Goal: Task Accomplishment & Management: Manage account settings

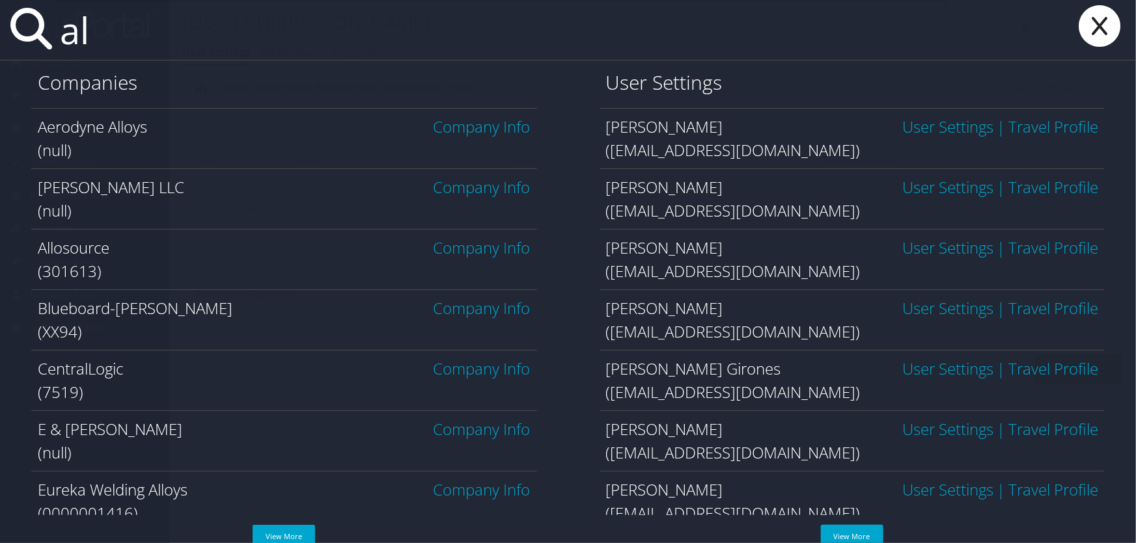
type input "a"
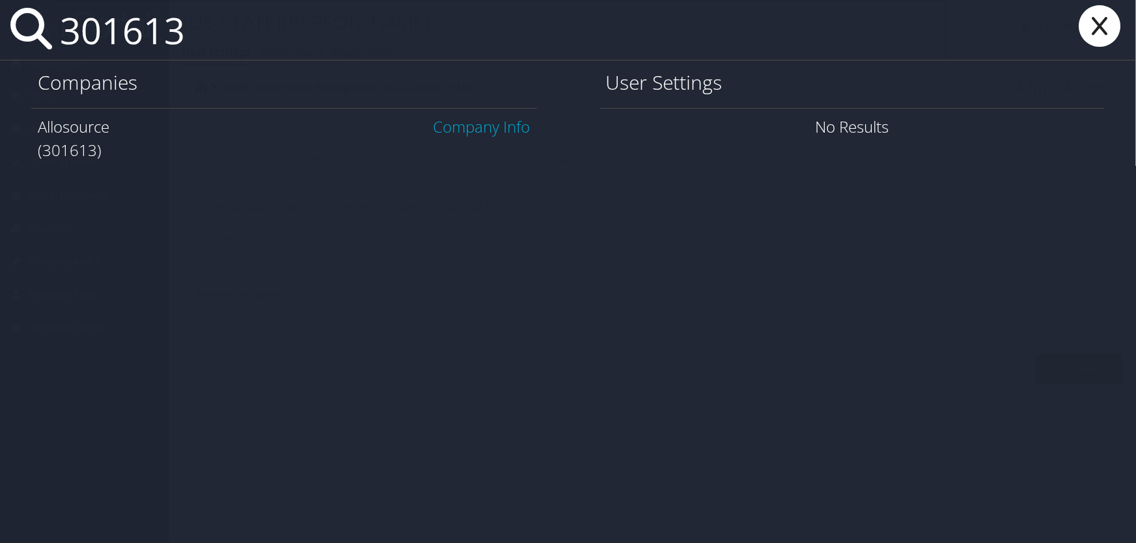
type input "301613"
click at [482, 131] on link "Company Info" at bounding box center [481, 126] width 97 height 21
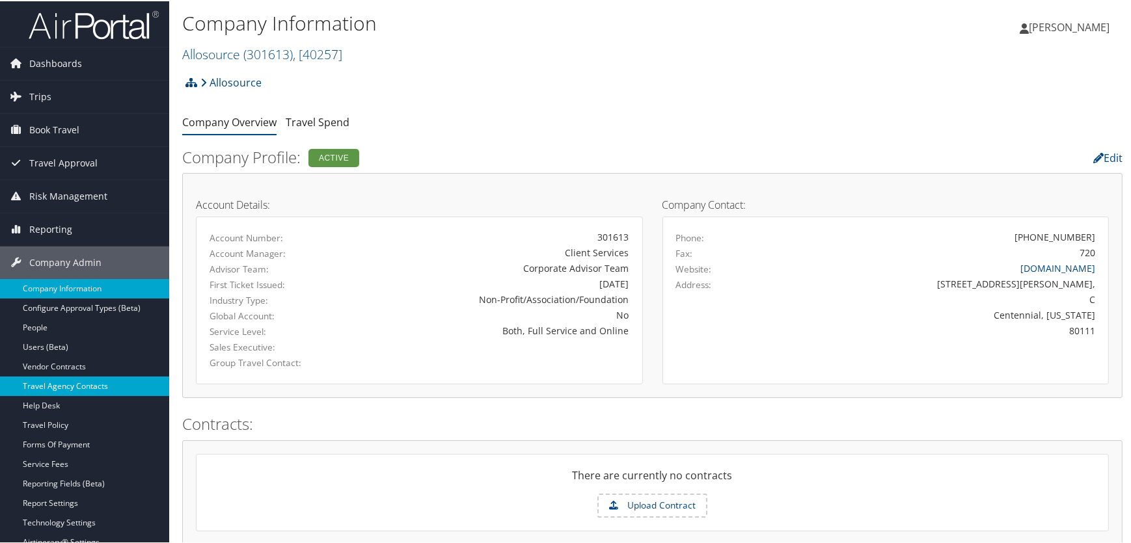
click at [83, 382] on link "Travel Agency Contacts" at bounding box center [84, 385] width 169 height 20
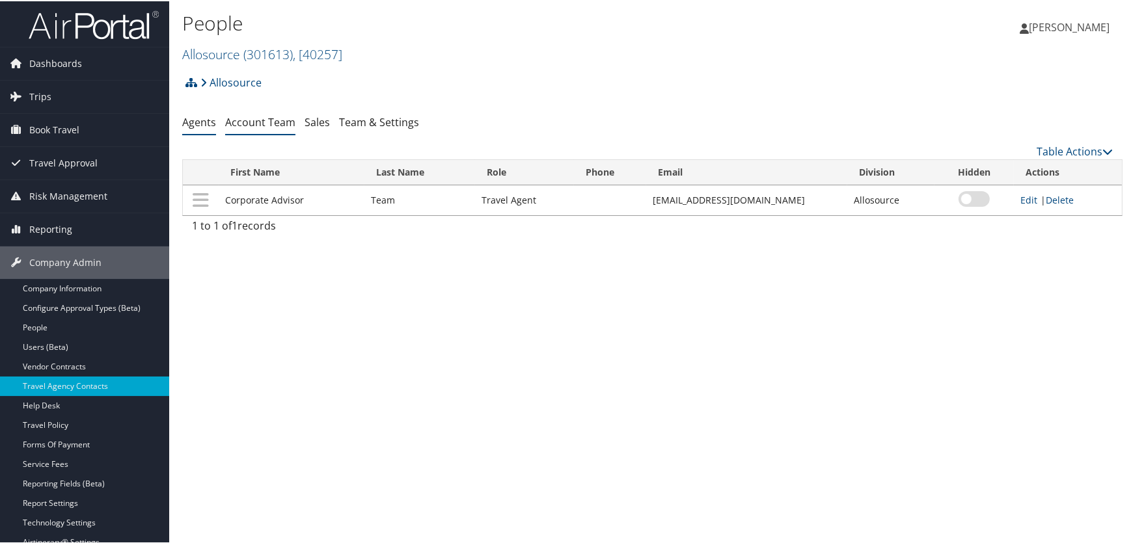
click at [252, 122] on link "Account Team" at bounding box center [260, 121] width 70 height 14
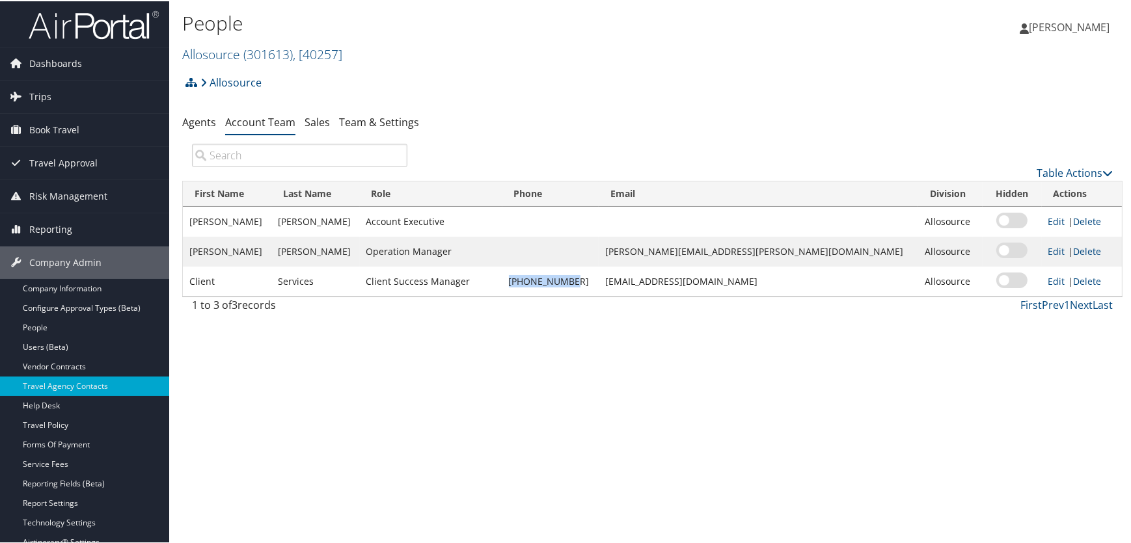
drag, startPoint x: 624, startPoint y: 282, endPoint x: 562, endPoint y: 285, distance: 61.9
click at [562, 285] on td "[PHONE_NUMBER]" at bounding box center [550, 281] width 96 height 30
copy td "888-316-4250"
click at [443, 74] on div "Allosource Account Structure Allosource (301613) ACTIVE Create Child × Create C…" at bounding box center [652, 85] width 940 height 35
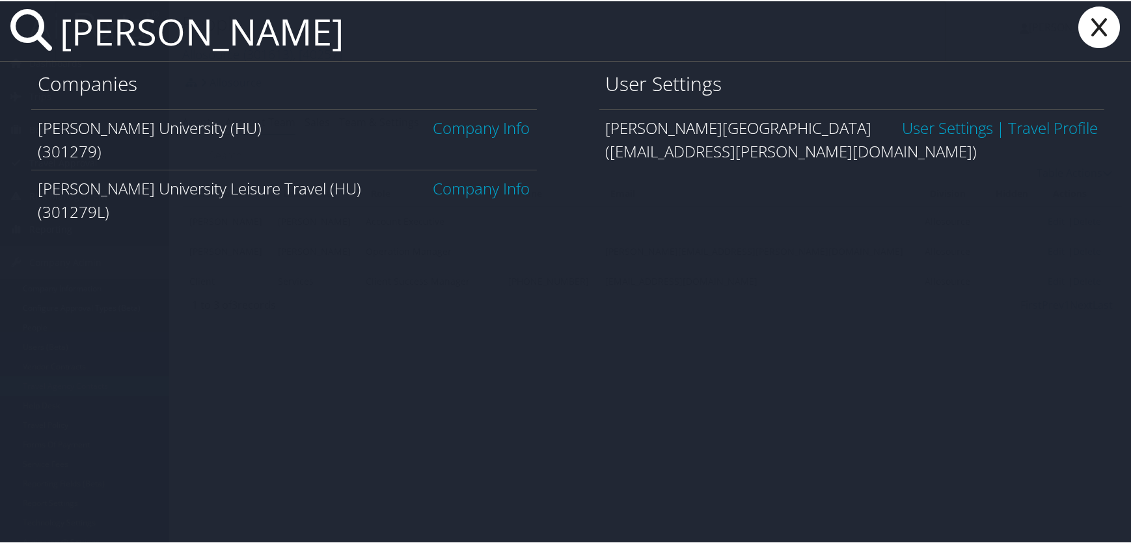
type input "howard uni"
click at [467, 129] on link "Company Info" at bounding box center [481, 126] width 97 height 21
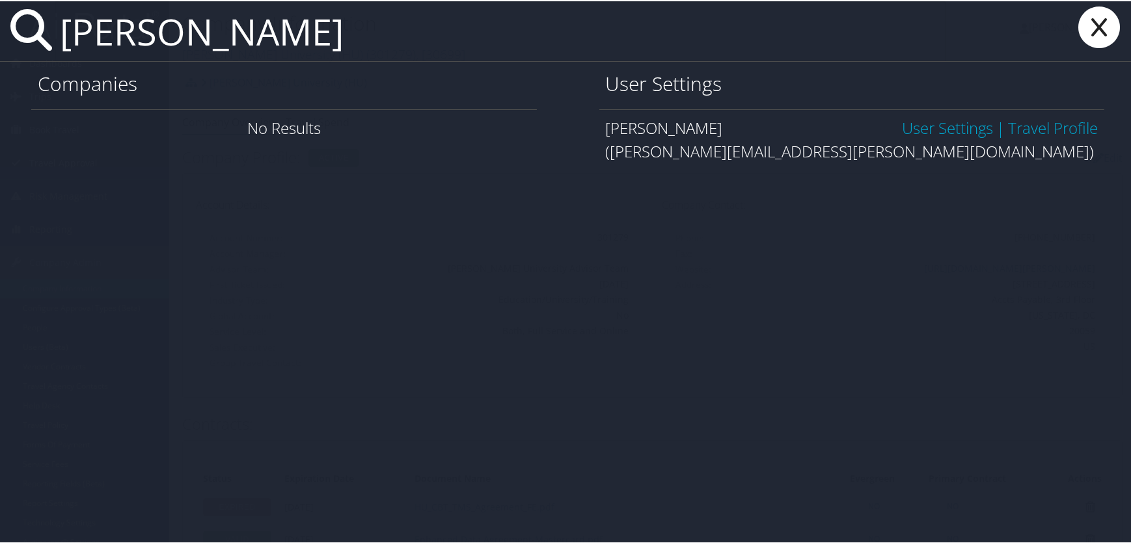
type input "monica styles"
click at [934, 122] on link "User Settings" at bounding box center [947, 126] width 91 height 21
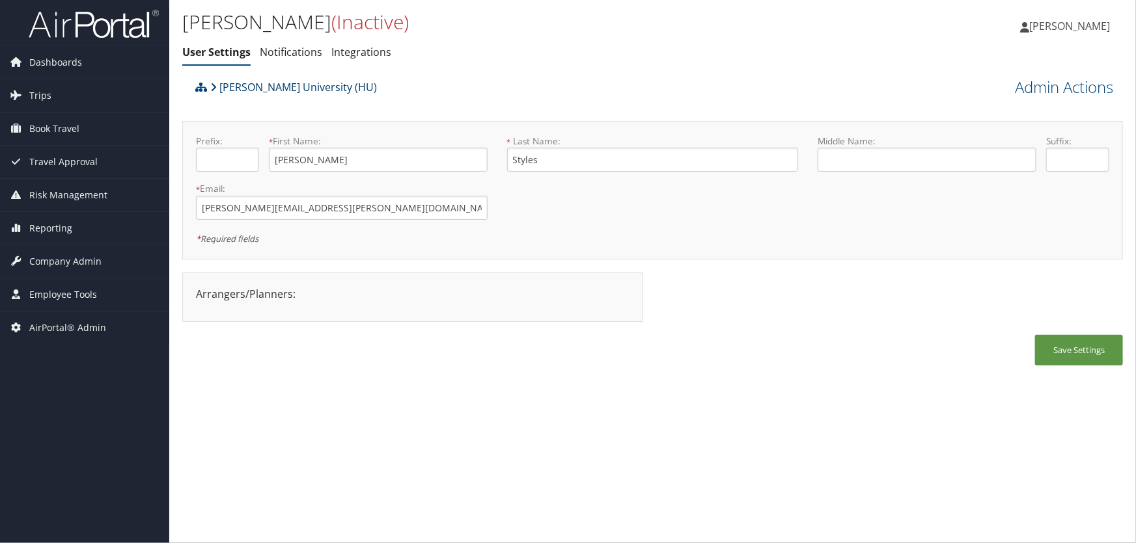
click at [281, 85] on link "[PERSON_NAME] University (HU)" at bounding box center [293, 87] width 167 height 26
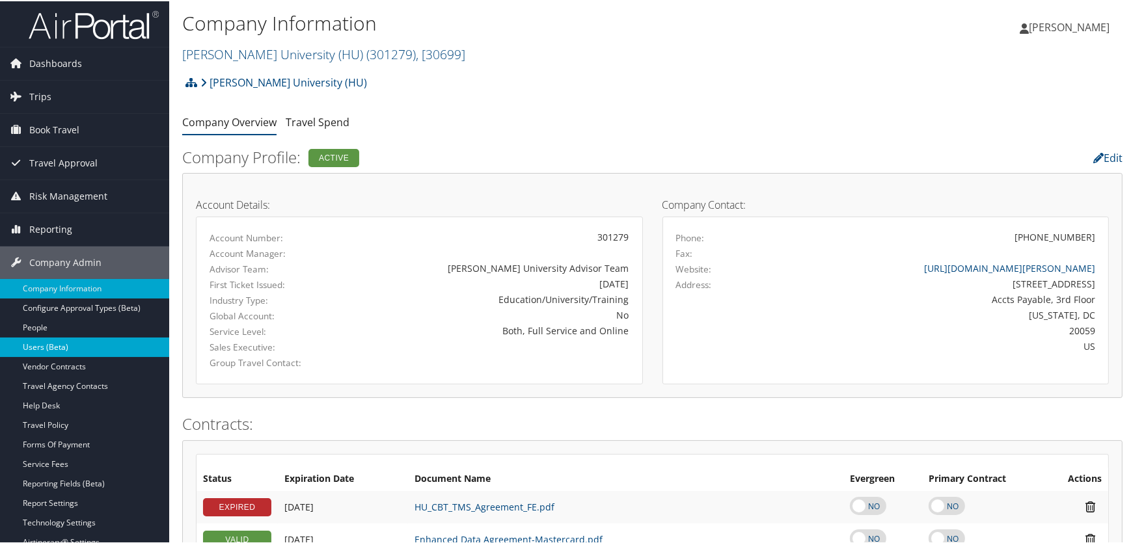
click at [96, 345] on link "Users (Beta)" at bounding box center [84, 346] width 169 height 20
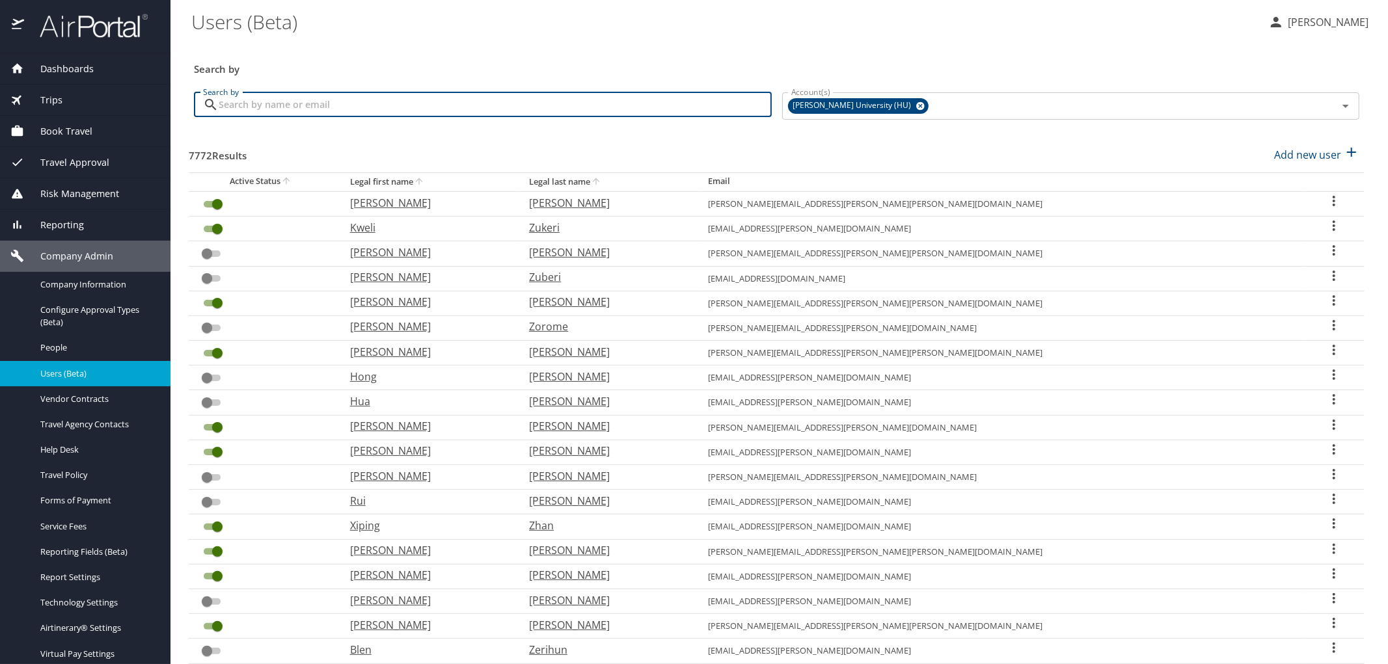
click at [280, 111] on input "Search by" at bounding box center [495, 104] width 553 height 25
type input "k"
checkbox input "false"
checkbox input "true"
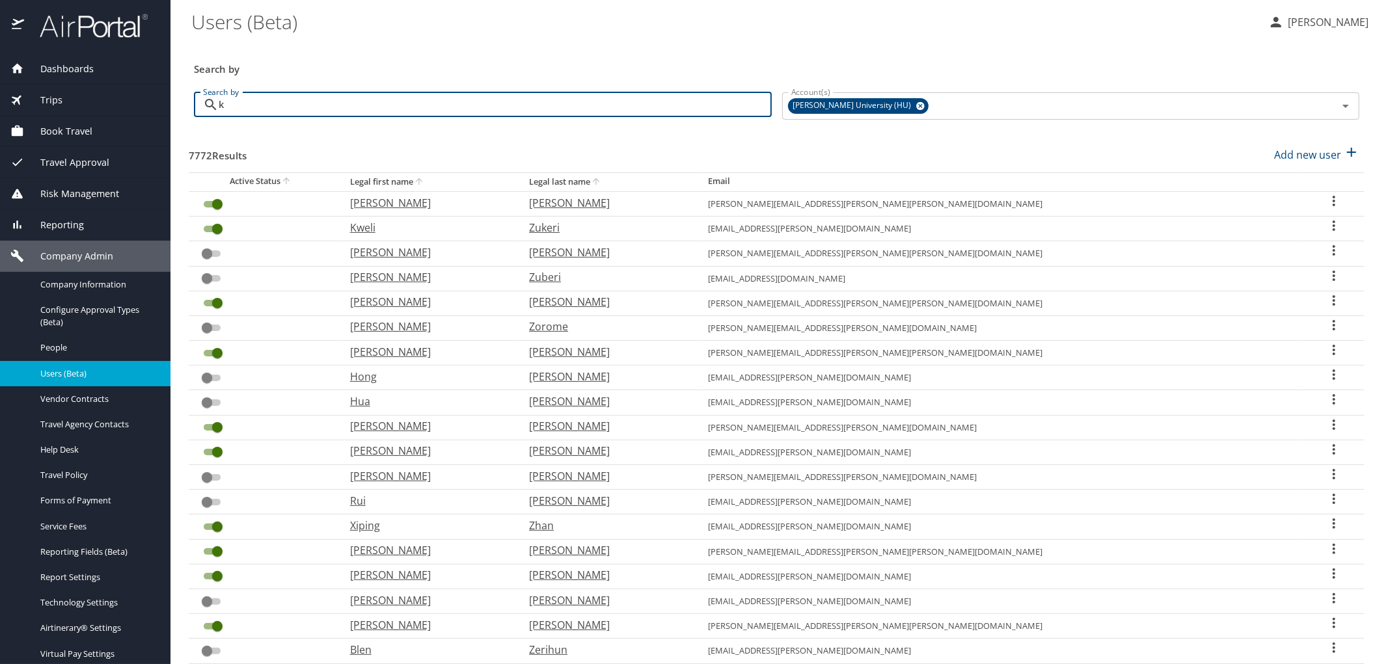
checkbox input "true"
checkbox input "false"
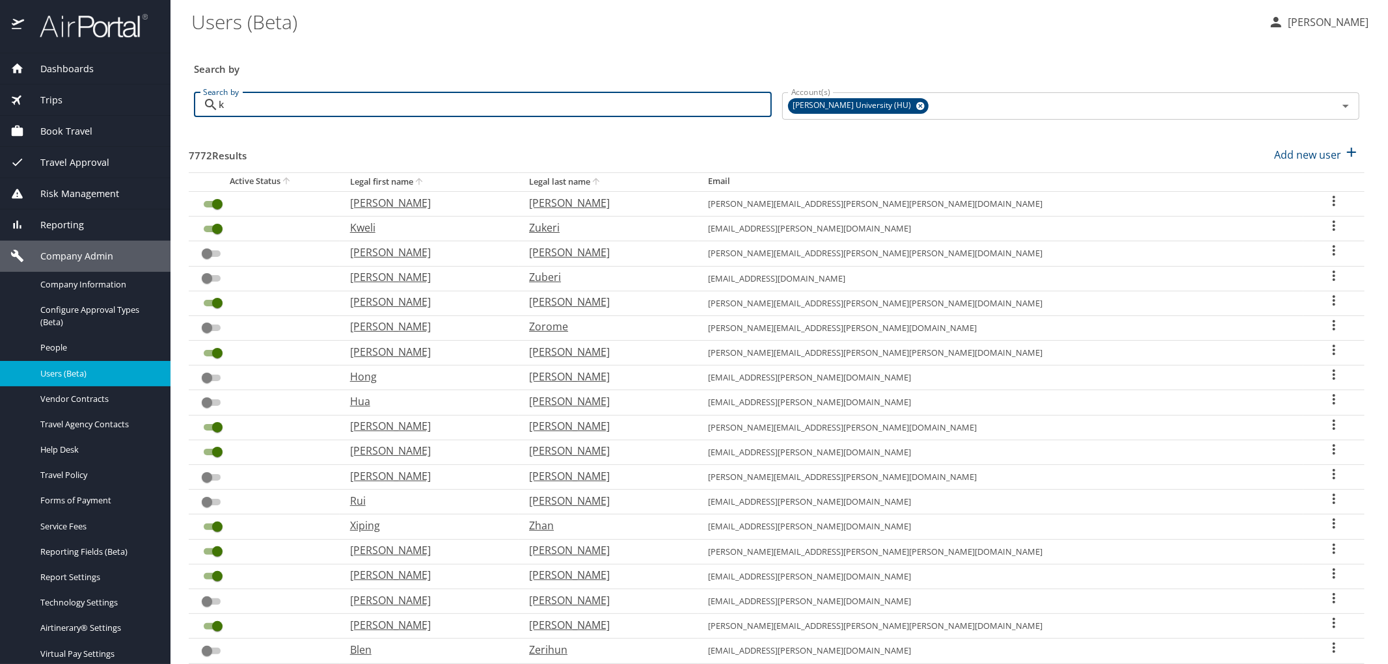
checkbox input "true"
checkbox input "false"
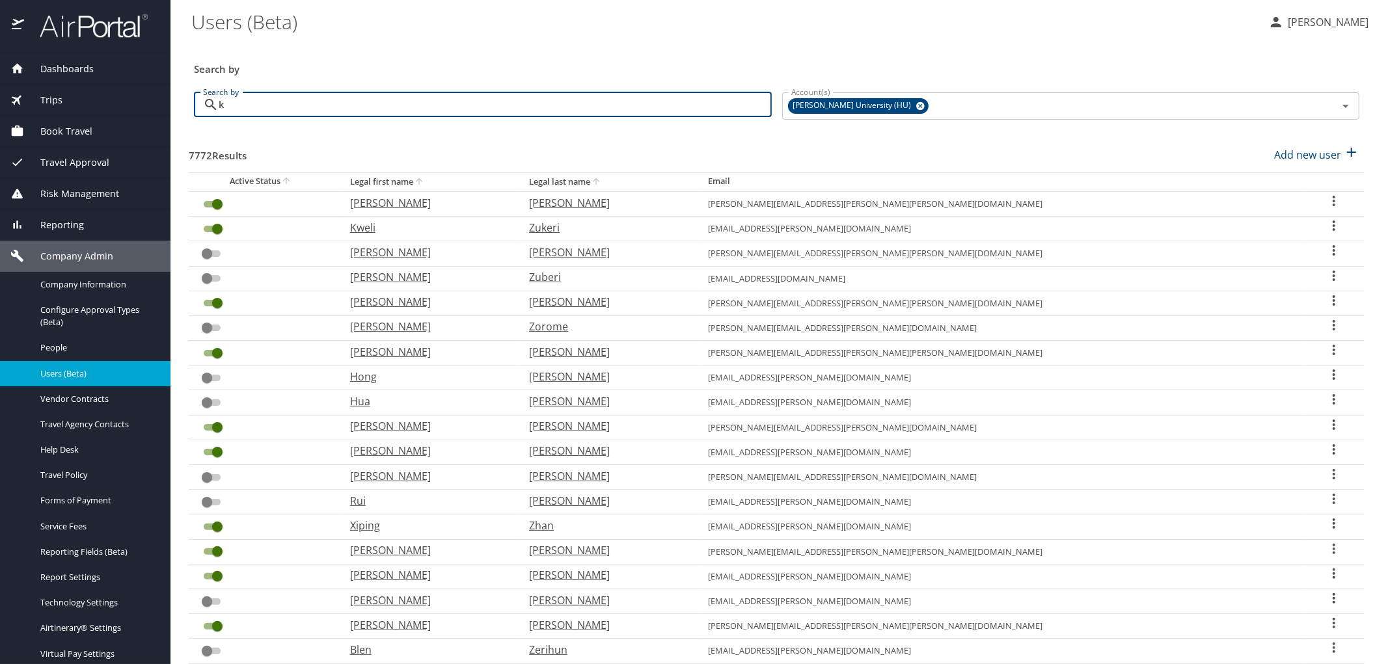
checkbox input "true"
checkbox input "false"
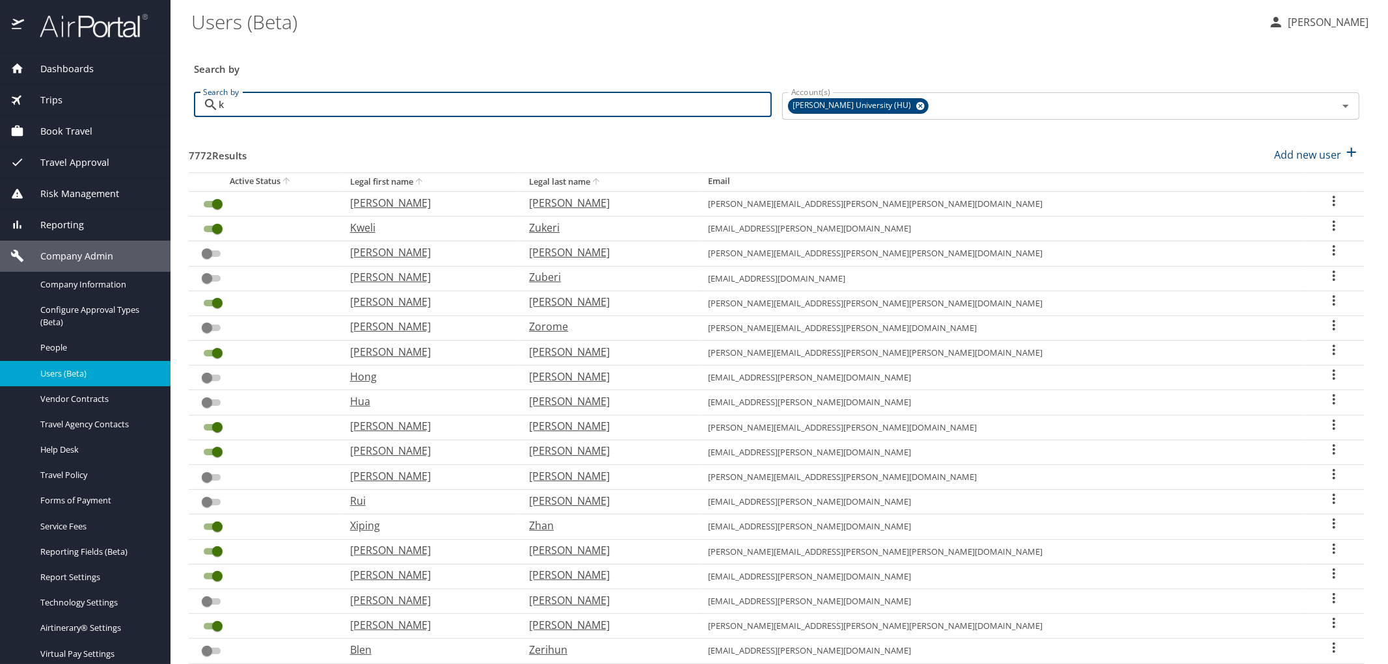
checkbox input "true"
checkbox input "false"
checkbox input "true"
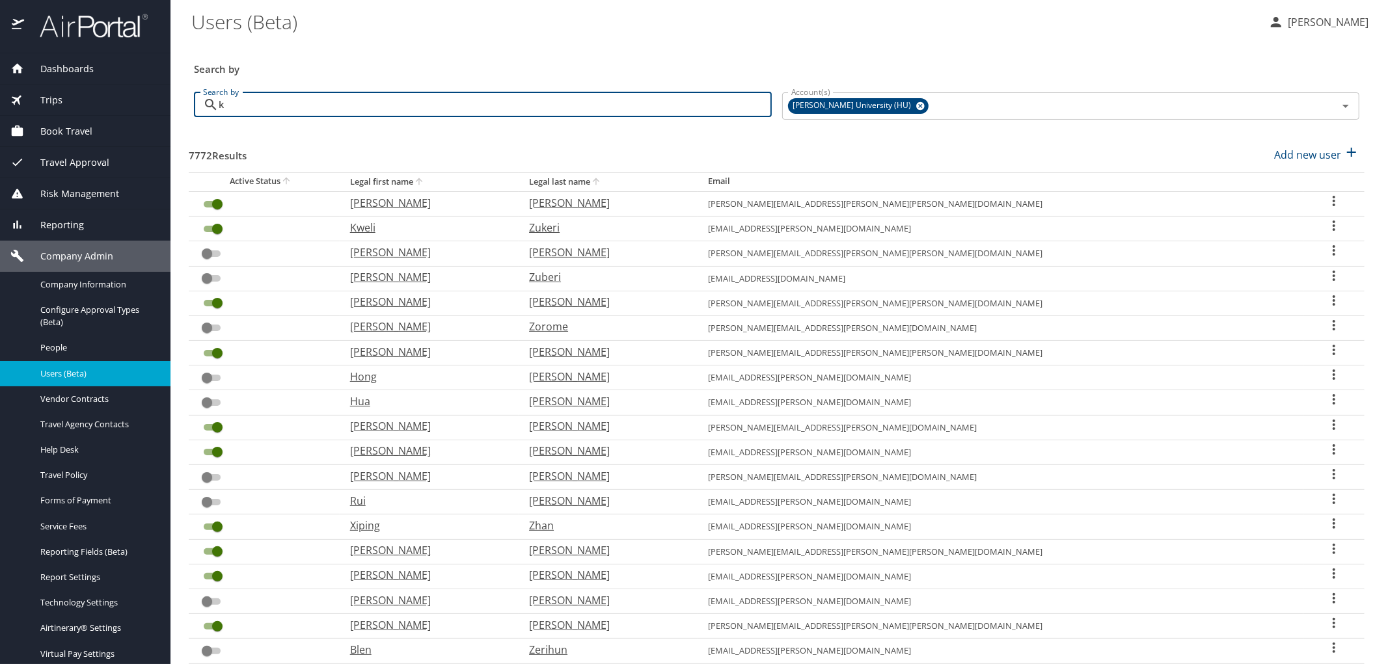
checkbox input "true"
type input "monica styles"
checkbox input "false"
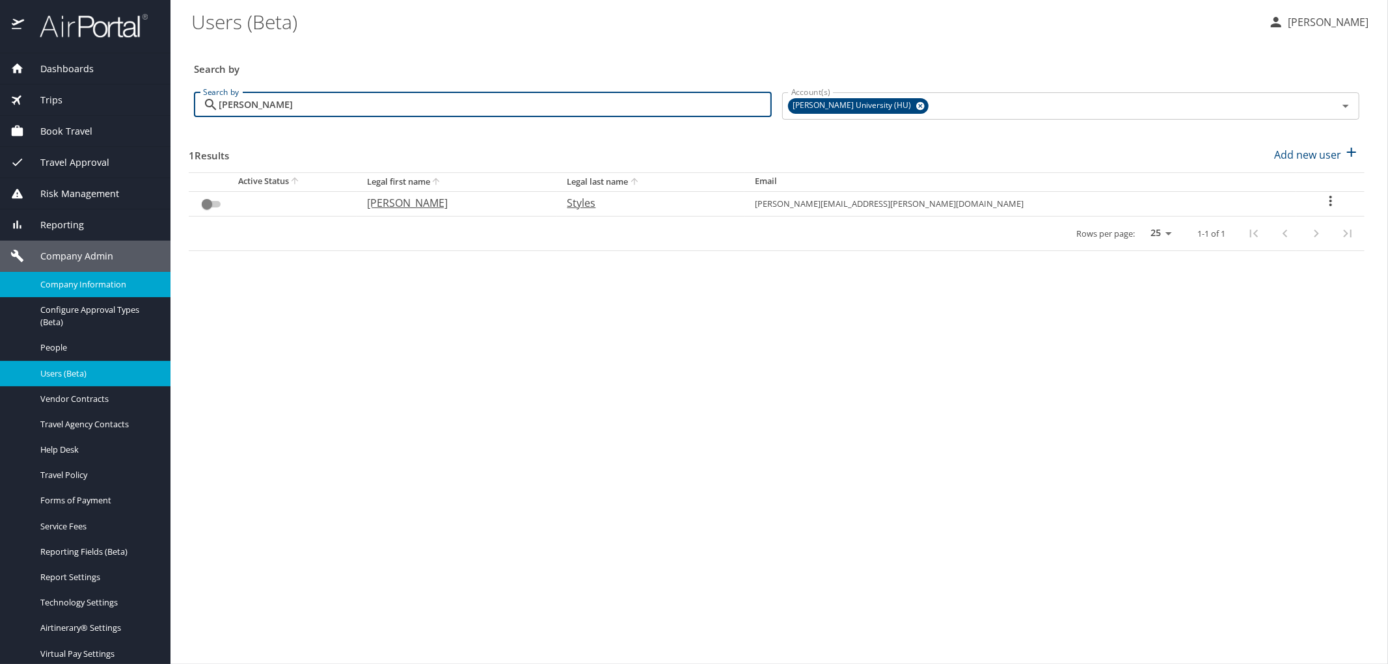
click at [85, 291] on div "Company Information" at bounding box center [85, 284] width 150 height 15
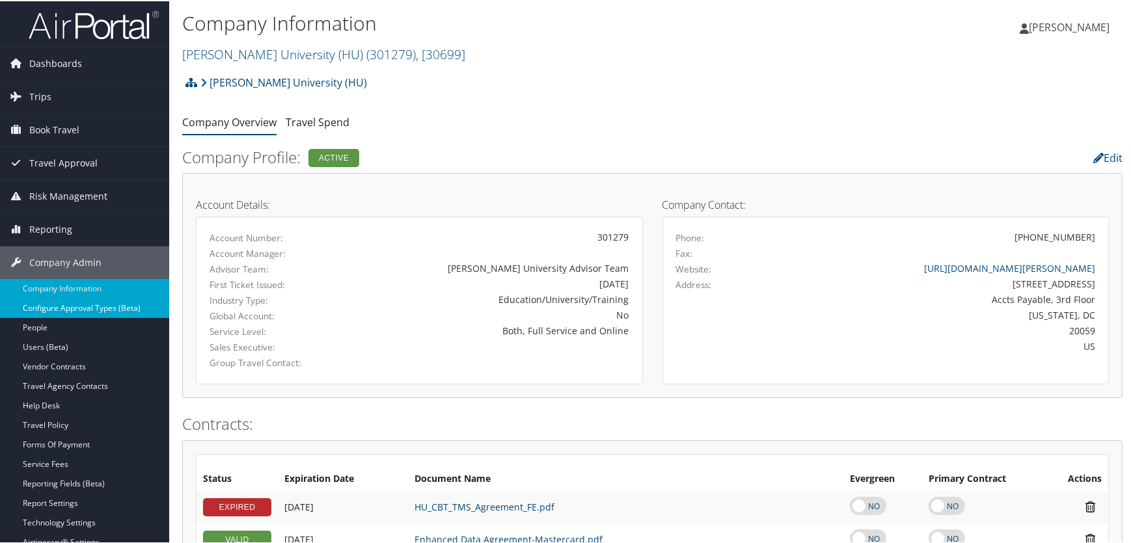
click at [113, 297] on link "Configure Approval Types (Beta)" at bounding box center [84, 307] width 169 height 20
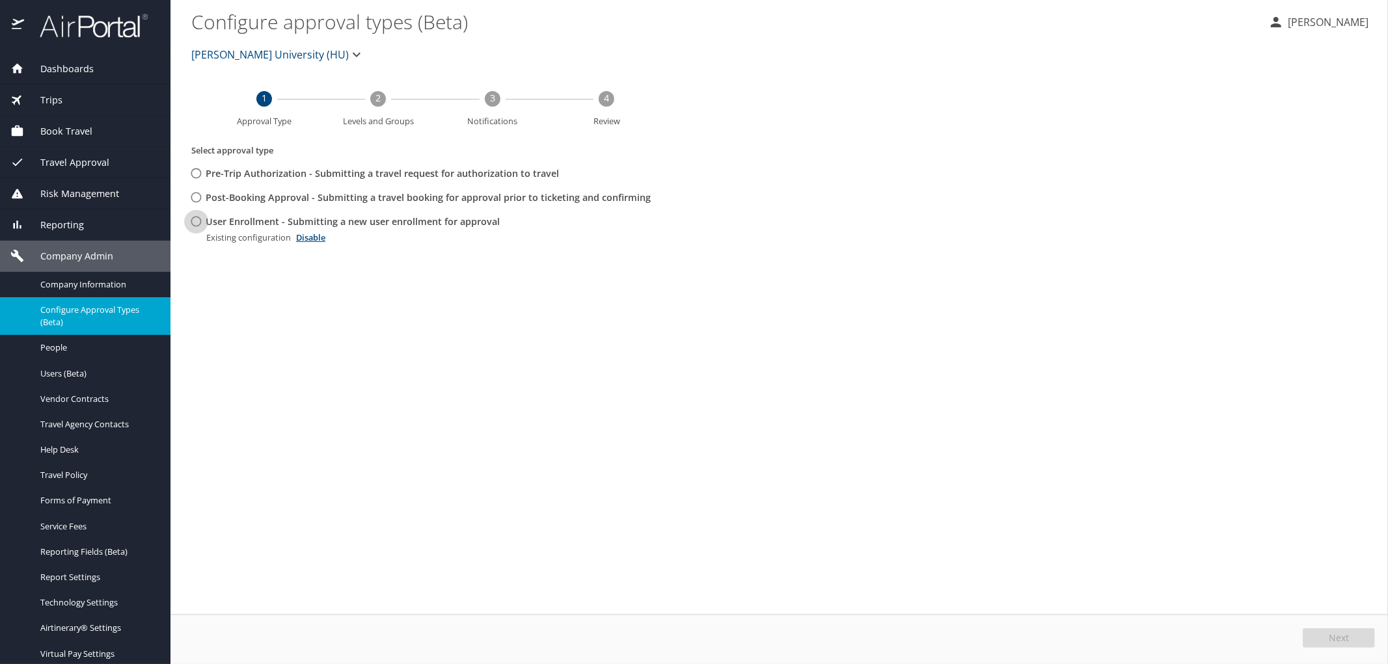
click at [194, 222] on input "User Enrollment - Submitting a new user enrollment for approval" at bounding box center [196, 222] width 24 height 24
radio input "true"
click at [1348, 638] on span "Edit" at bounding box center [1340, 638] width 17 height 9
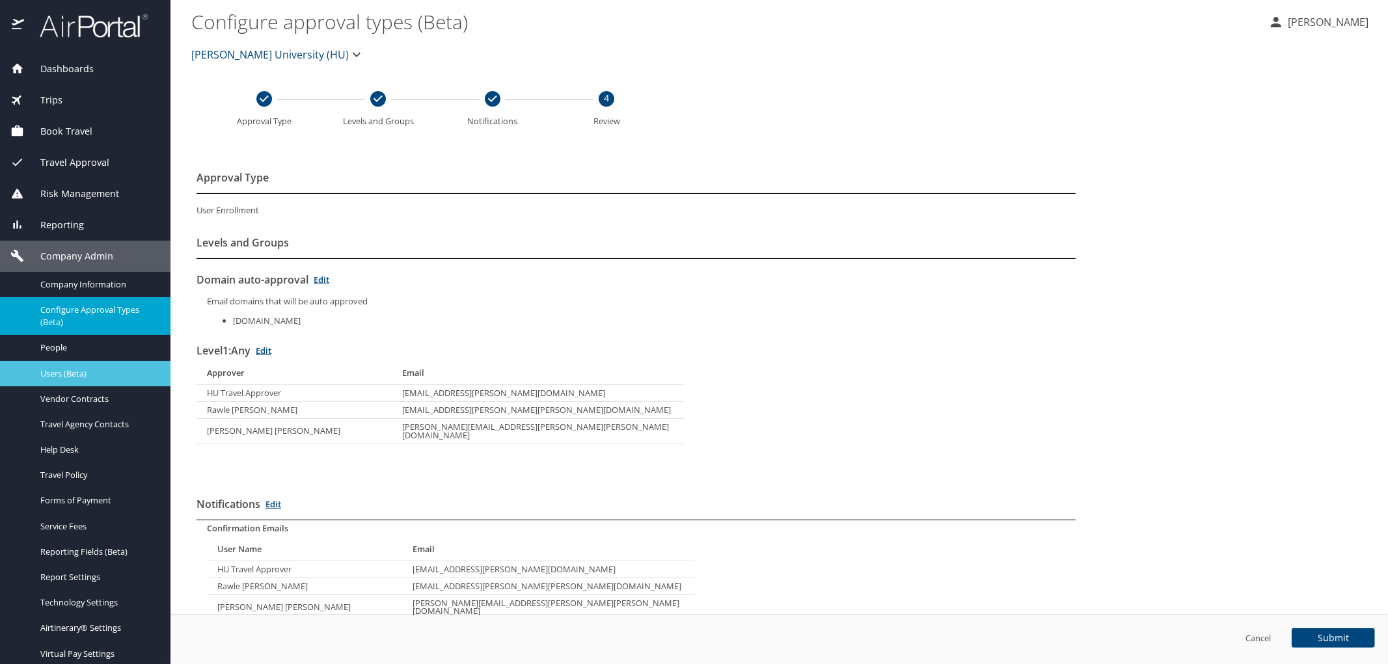
click at [61, 372] on span "Users (Beta)" at bounding box center [97, 374] width 115 height 12
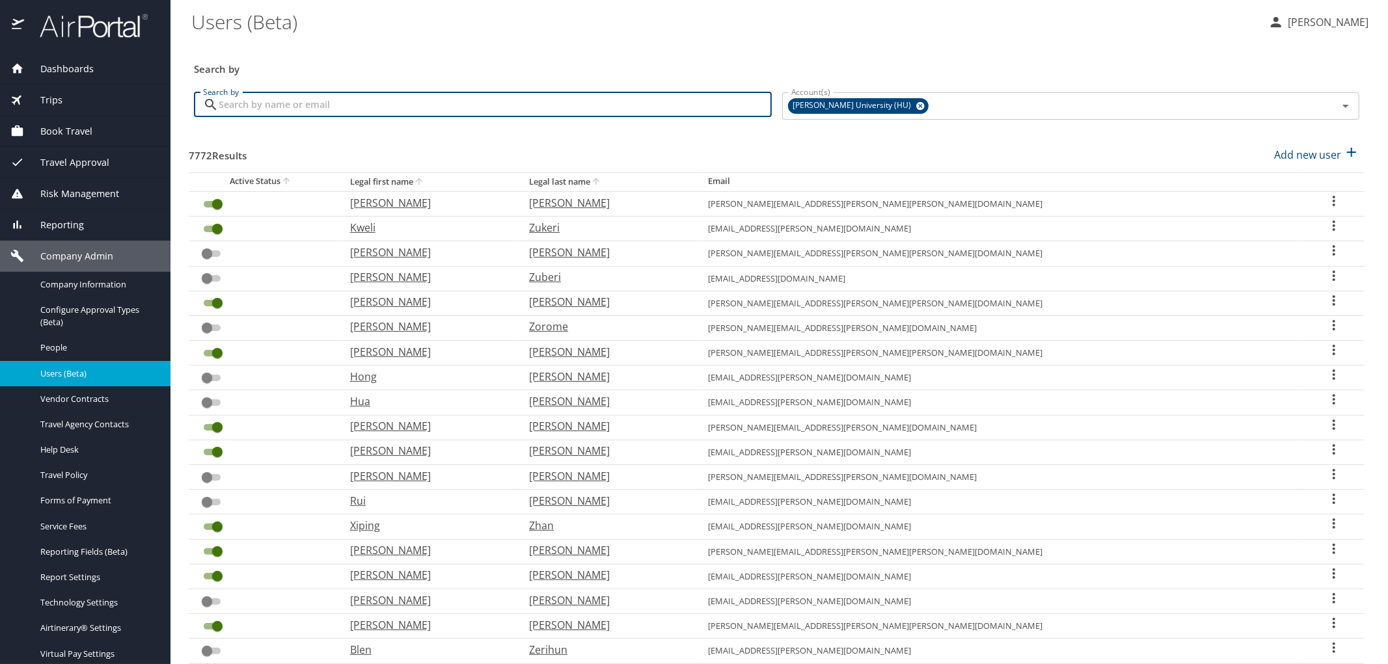
click at [230, 113] on input "Search by" at bounding box center [495, 104] width 553 height 25
type input "monica styles"
checkbox input "false"
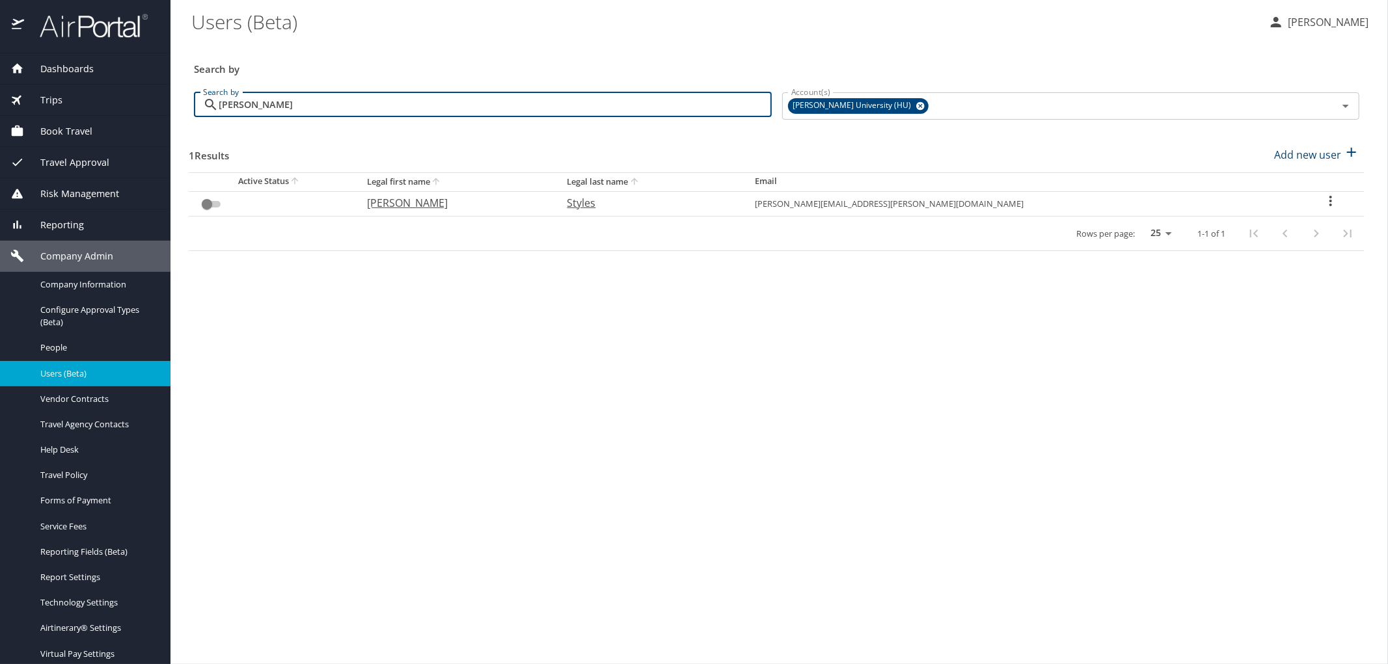
click at [1324, 200] on icon "User Search Table" at bounding box center [1331, 201] width 16 height 16
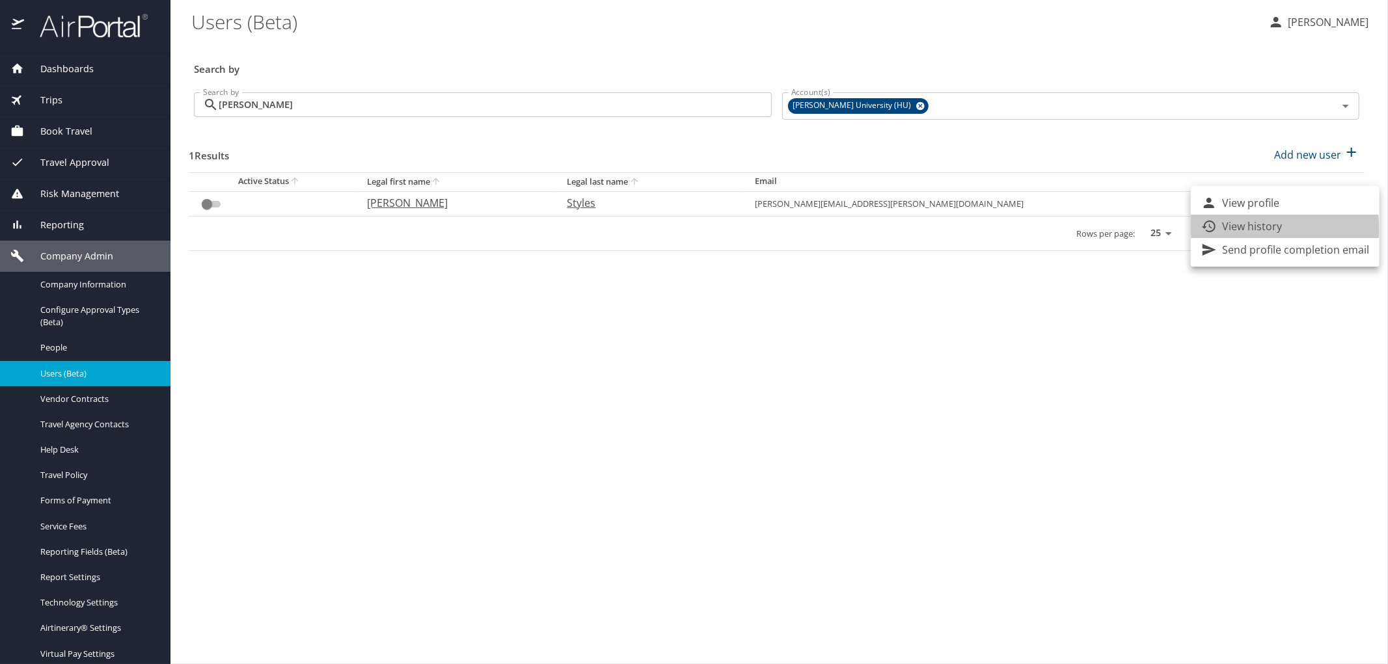
click at [1255, 230] on p "View history" at bounding box center [1252, 227] width 60 height 16
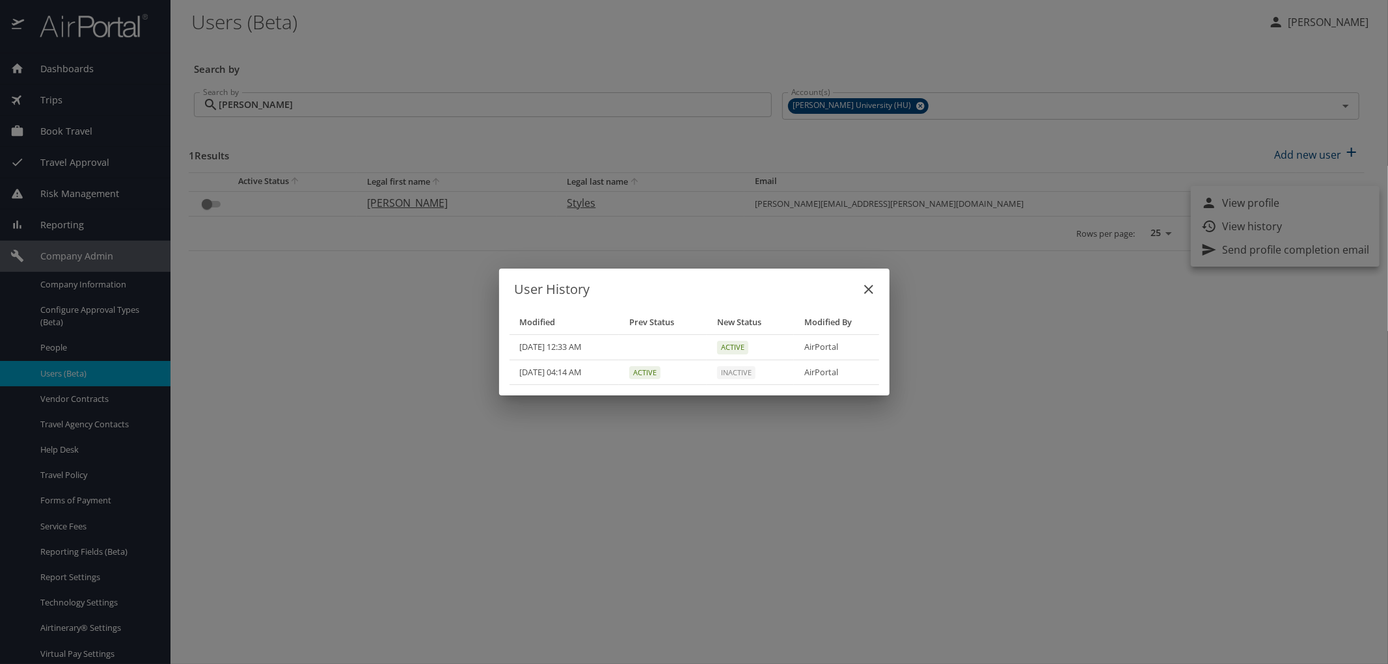
click at [874, 284] on icon "close" at bounding box center [869, 290] width 16 height 16
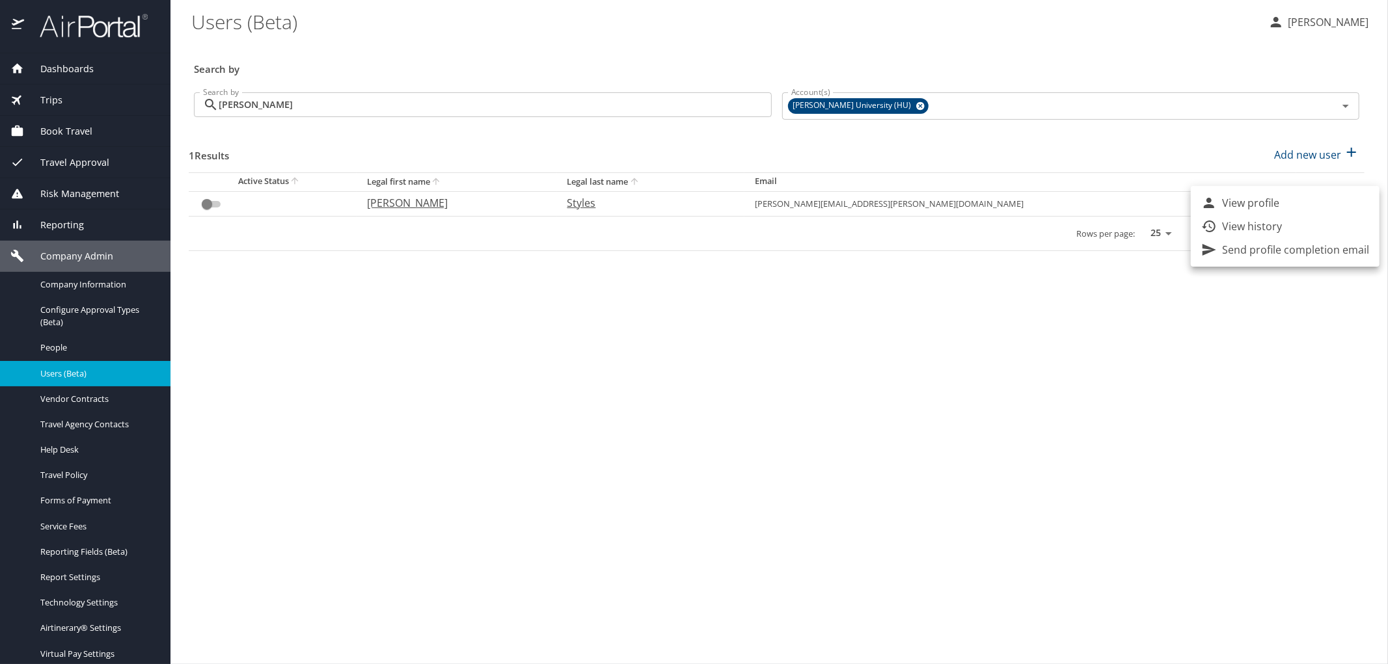
click at [767, 449] on div at bounding box center [694, 332] width 1388 height 664
